Goal: Navigation & Orientation: Find specific page/section

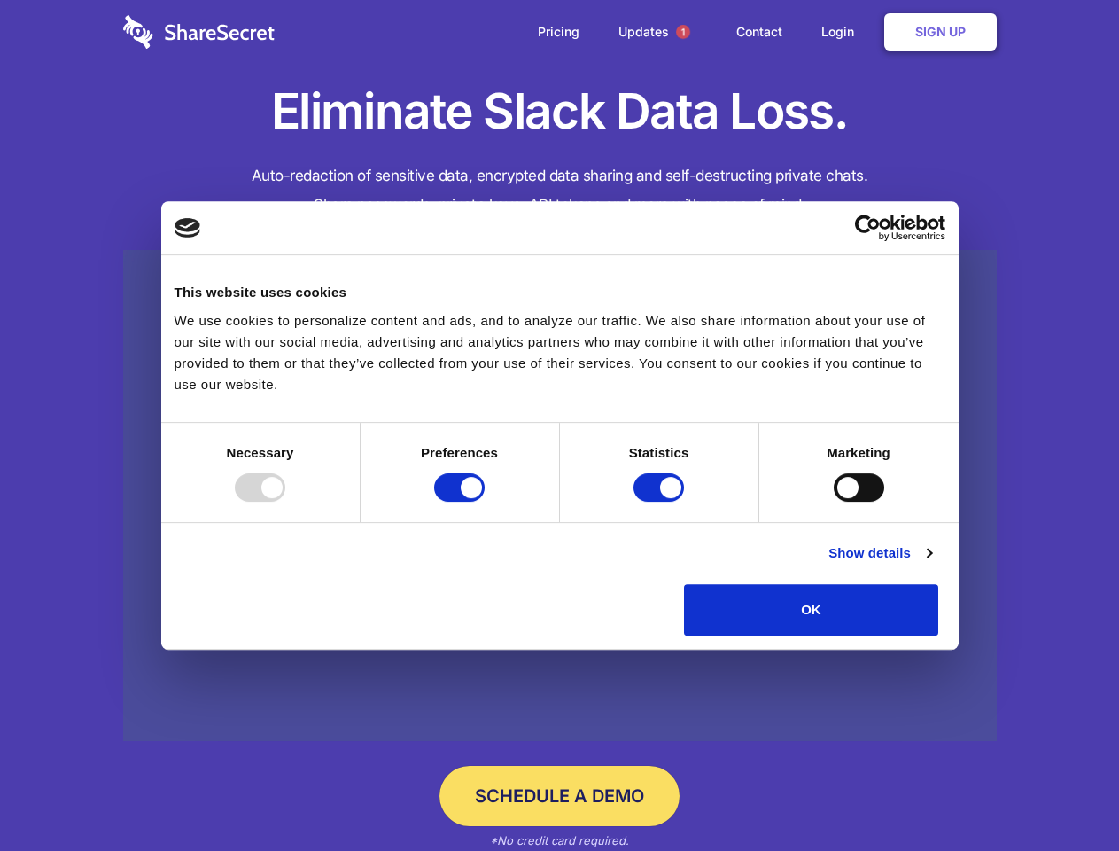
click at [285, 502] on div at bounding box center [260, 487] width 51 height 28
click at [485, 502] on input "Preferences" at bounding box center [459, 487] width 51 height 28
checkbox input "false"
click at [661, 502] on input "Statistics" at bounding box center [659, 487] width 51 height 28
checkbox input "false"
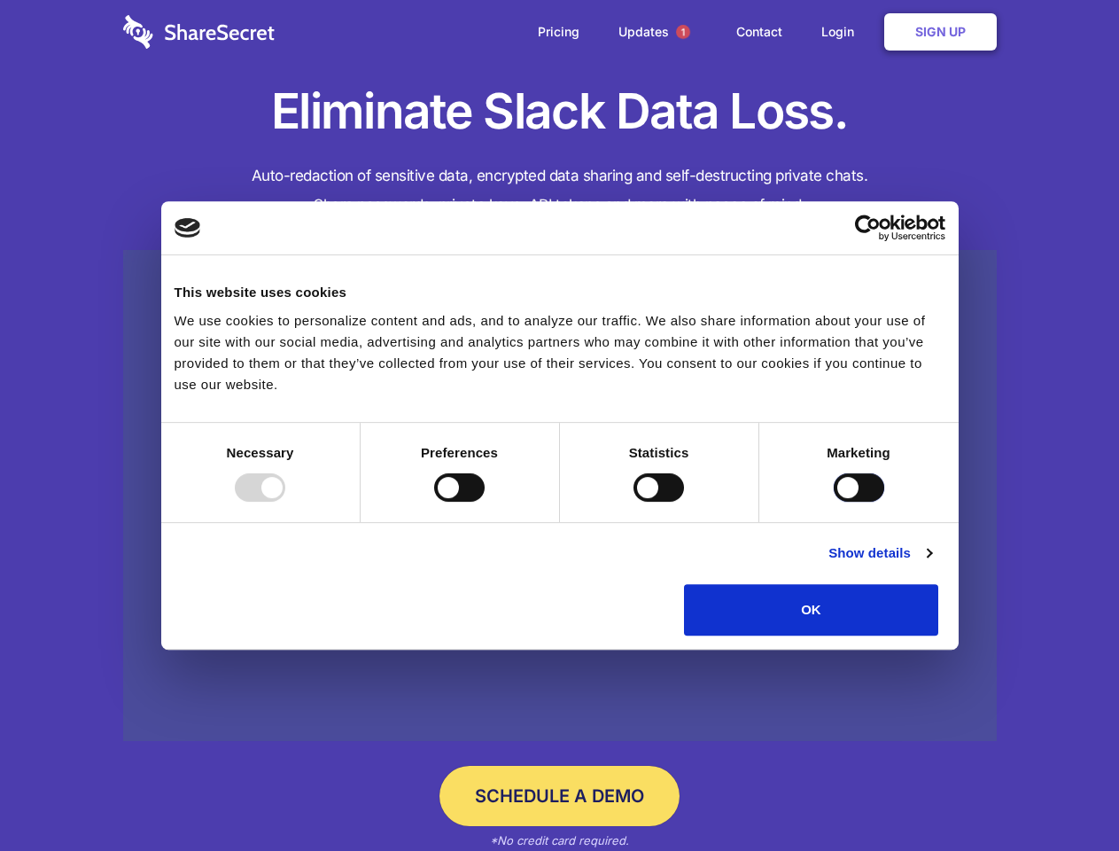
click at [834, 502] on input "Marketing" at bounding box center [859, 487] width 51 height 28
checkbox input "true"
click at [931, 564] on link "Show details" at bounding box center [880, 552] width 103 height 21
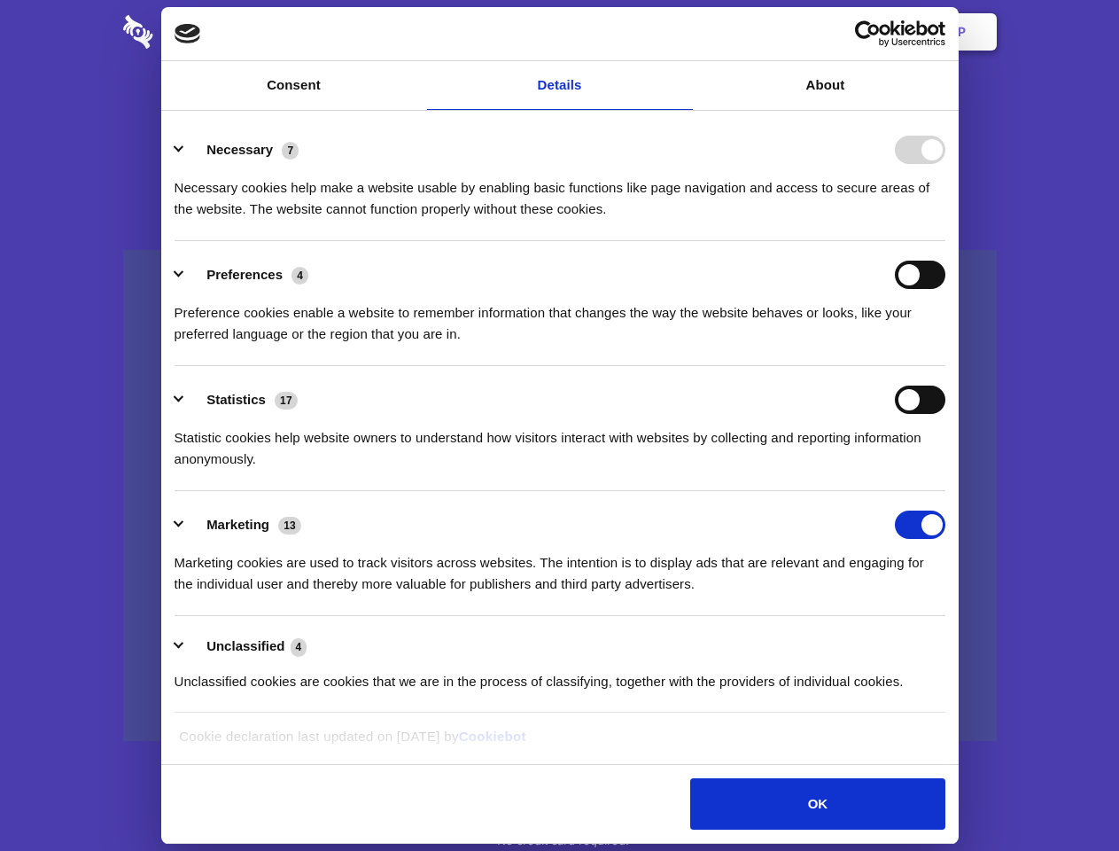
click at [946, 241] on li "Necessary 7 Necessary cookies help make a website usable by enabling basic func…" at bounding box center [560, 178] width 771 height 125
click at [682, 32] on span "1" at bounding box center [683, 32] width 14 height 14
